Goal: Information Seeking & Learning: Learn about a topic

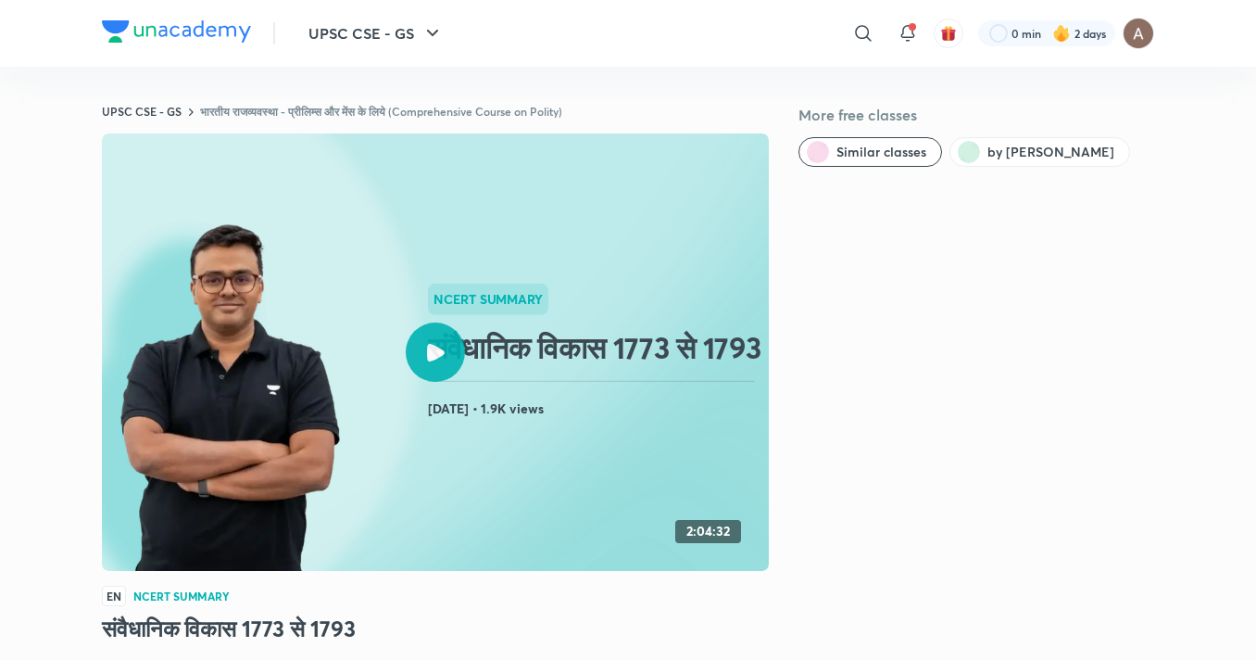
drag, startPoint x: 1040, startPoint y: 384, endPoint x: 1176, endPoint y: 299, distance: 159.9
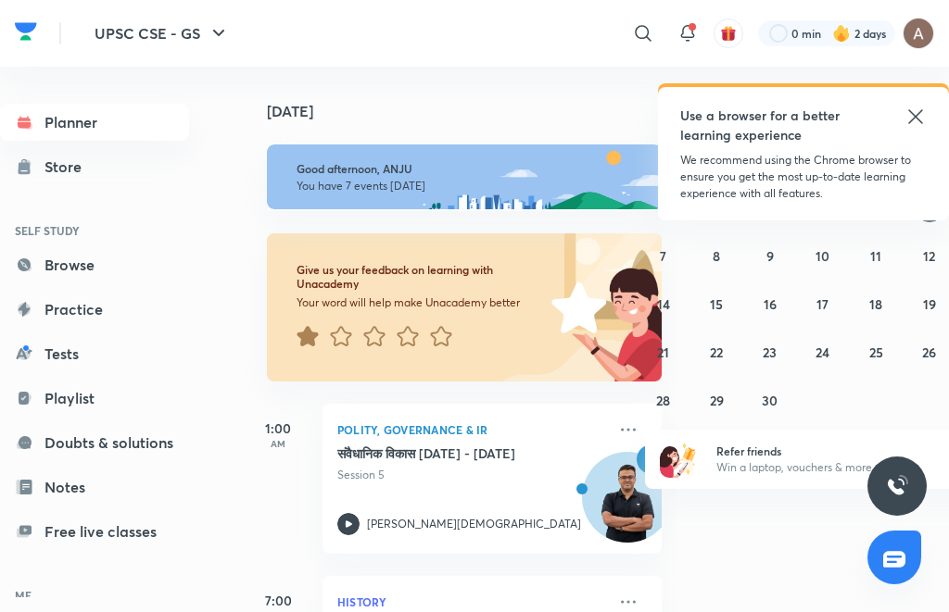
click at [913, 116] on icon at bounding box center [915, 117] width 22 height 22
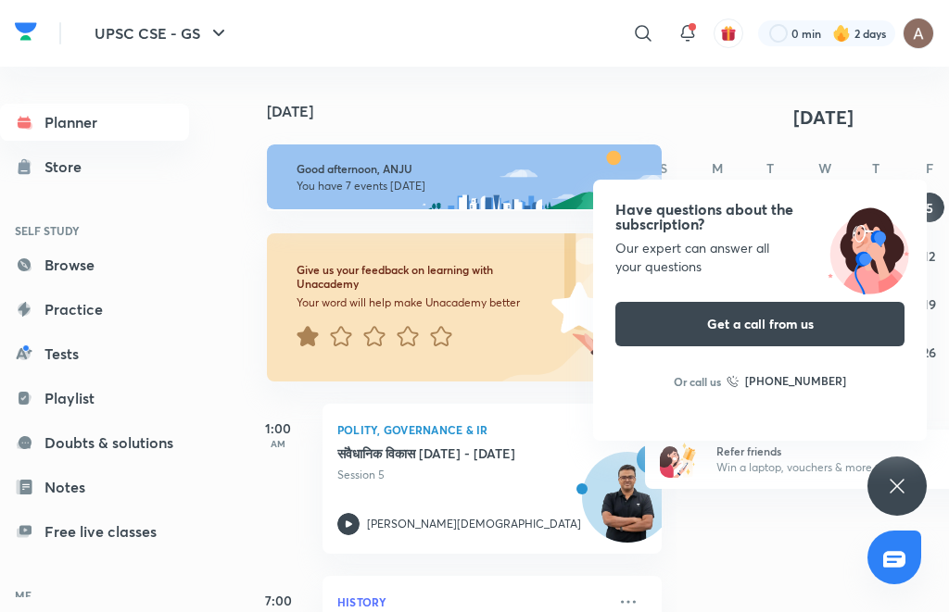
scroll to position [371, 0]
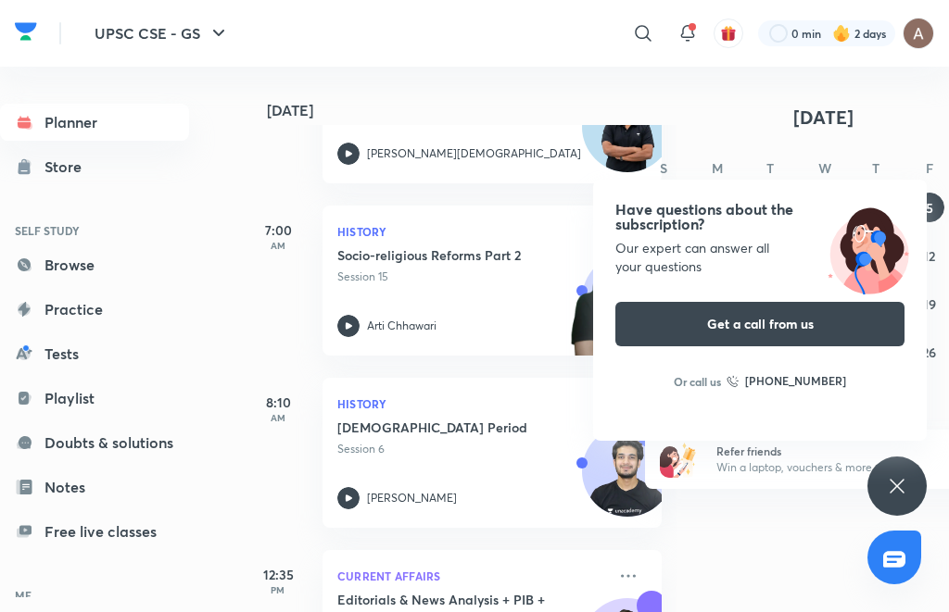
click at [893, 481] on icon at bounding box center [897, 486] width 22 height 22
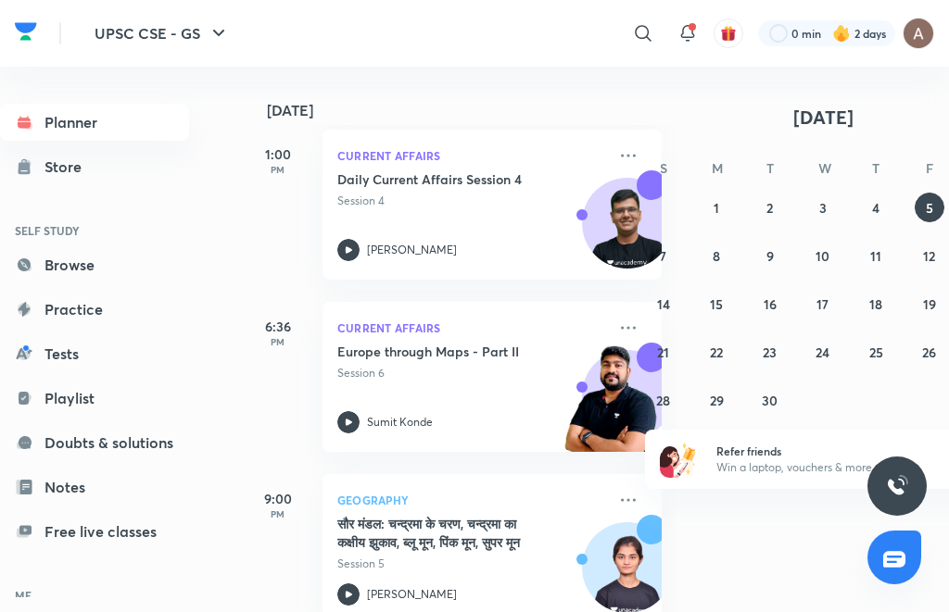
scroll to position [990, 0]
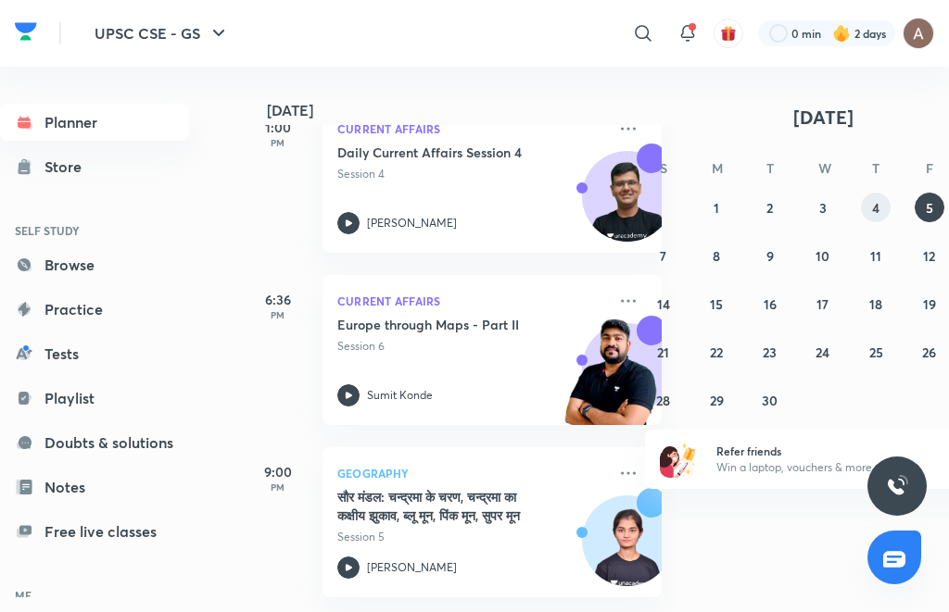
click at [870, 203] on button "4" at bounding box center [876, 208] width 30 height 30
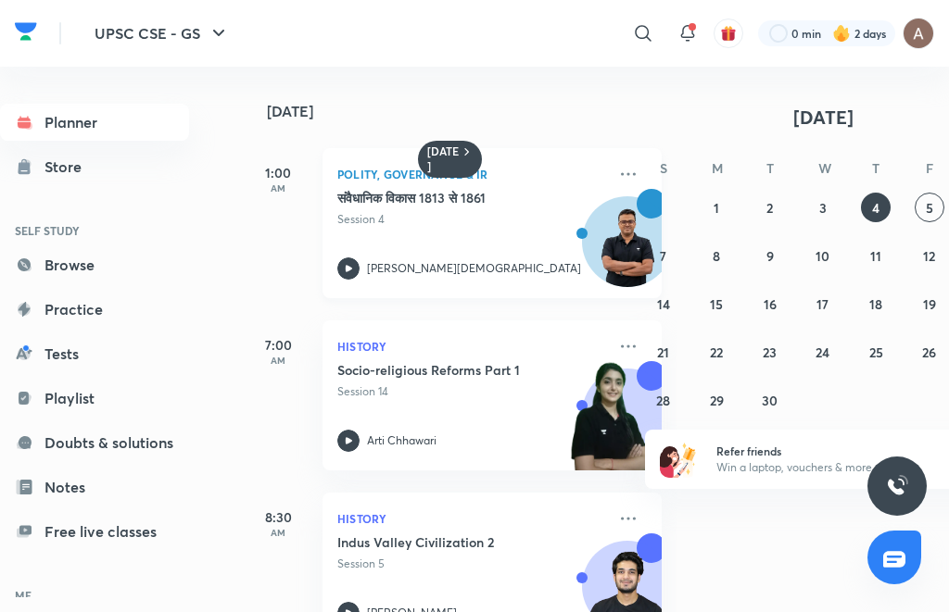
click at [497, 211] on p "Session 4" at bounding box center [471, 219] width 269 height 17
